Goal: Find contact information: Find contact information

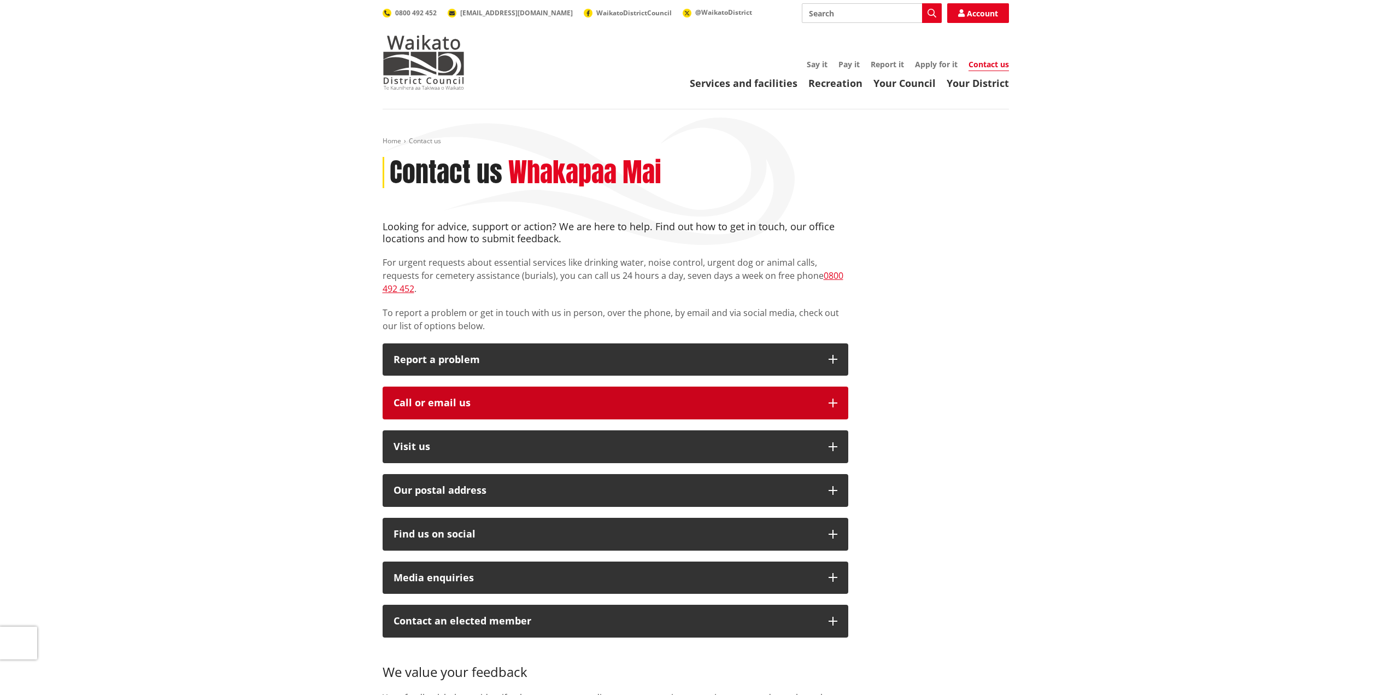
click at [461, 397] on div "Call or email us" at bounding box center [606, 402] width 424 height 11
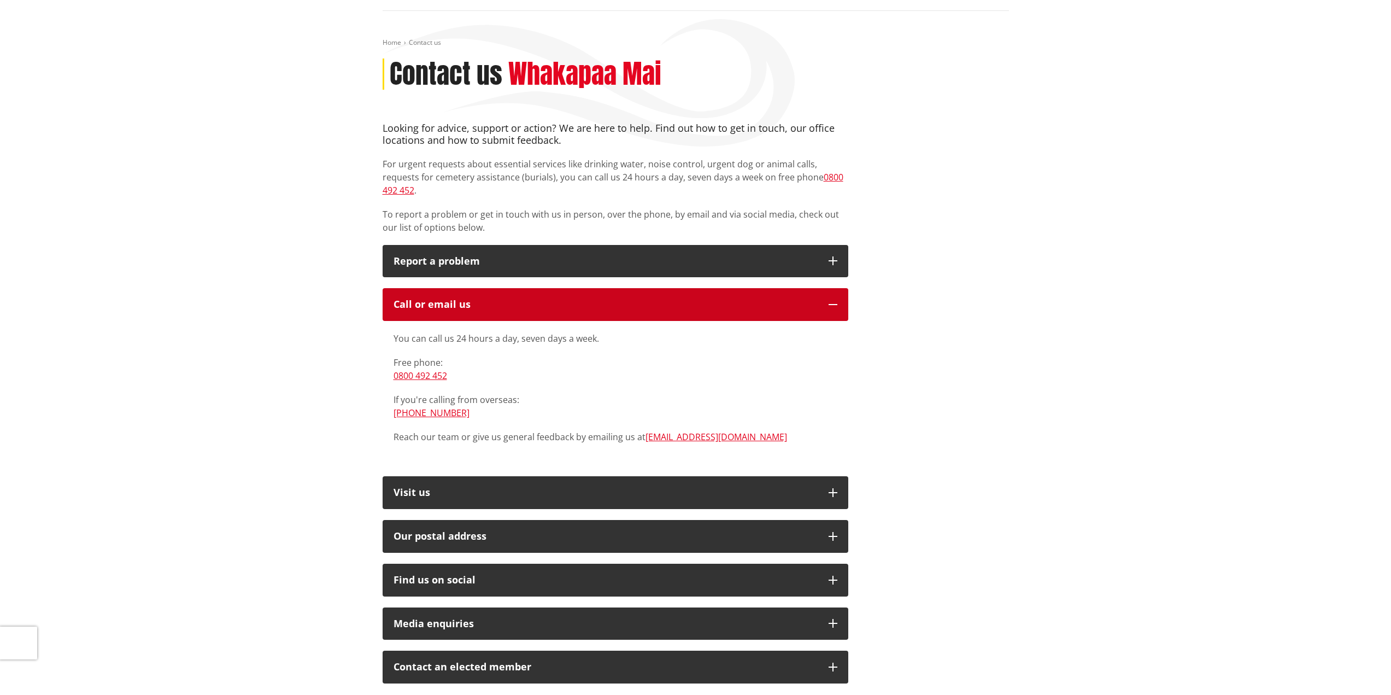
scroll to position [109, 0]
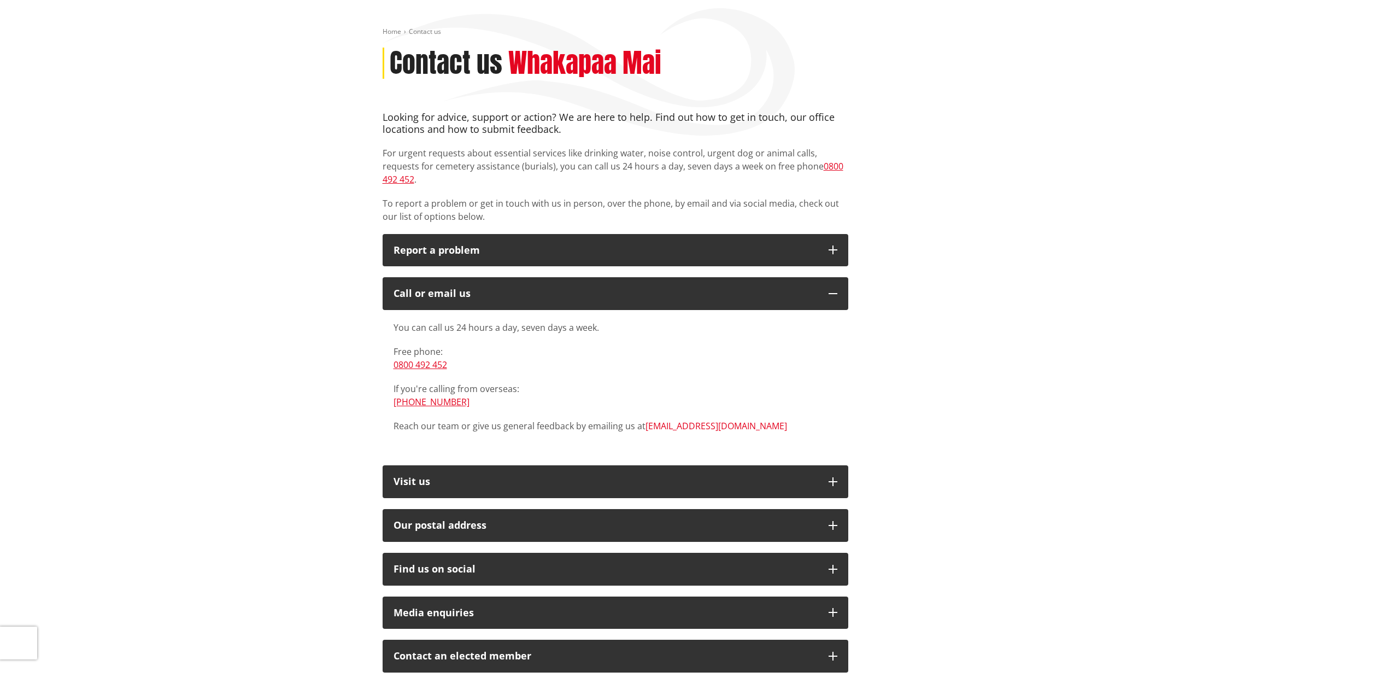
click at [680, 420] on link "[EMAIL_ADDRESS][DOMAIN_NAME]" at bounding box center [717, 426] width 142 height 12
drag, startPoint x: 727, startPoint y: 414, endPoint x: 646, endPoint y: 413, distance: 80.9
click at [646, 419] on p "Reach our team or give us general feedback by emailing us at info@waidc.govt.nz" at bounding box center [616, 425] width 444 height 13
copy link "[EMAIL_ADDRESS][DOMAIN_NAME]"
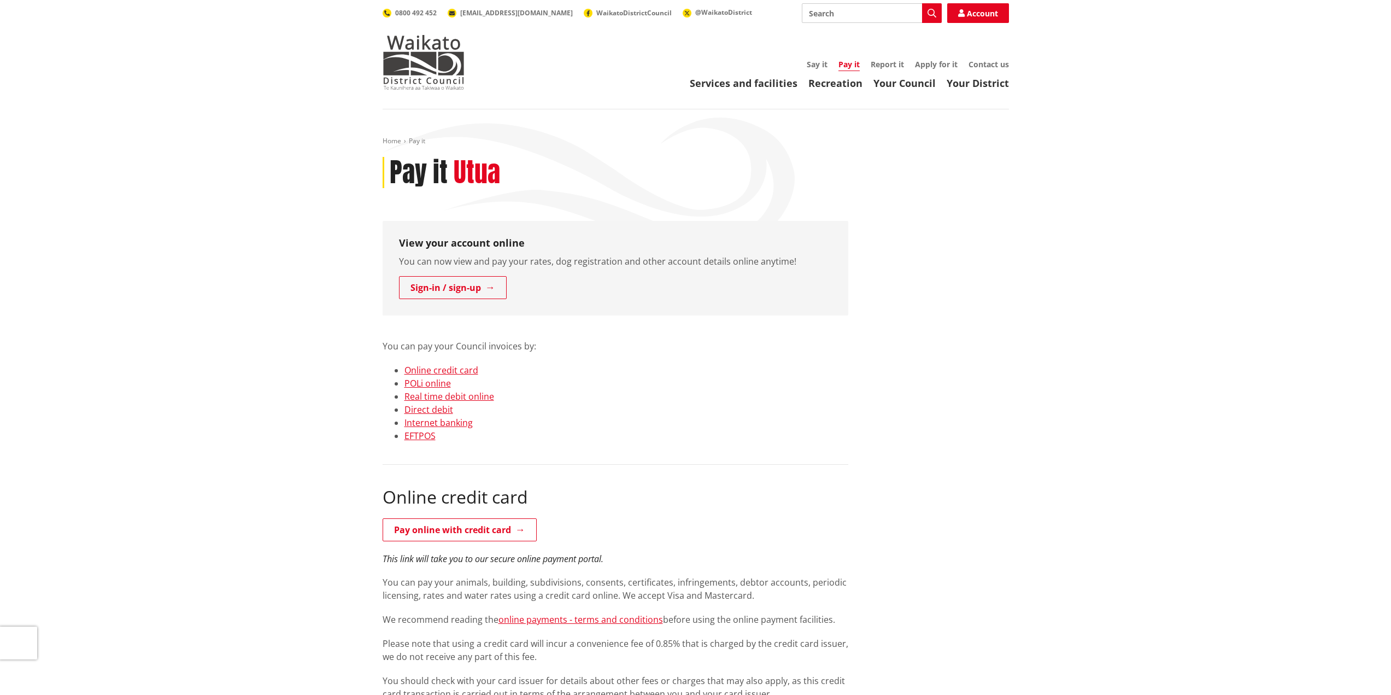
scroll to position [164, 0]
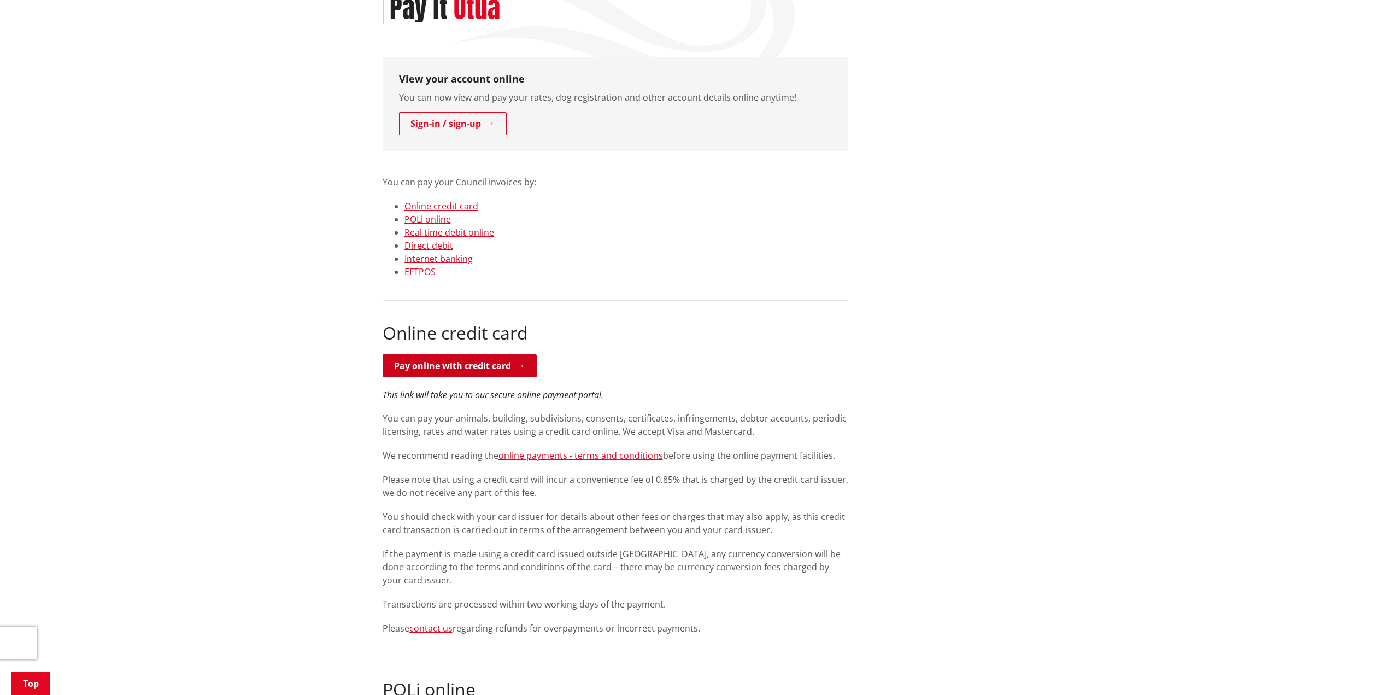
click at [464, 363] on link "Pay online with credit card" at bounding box center [460, 365] width 154 height 23
